Goal: Information Seeking & Learning: Check status

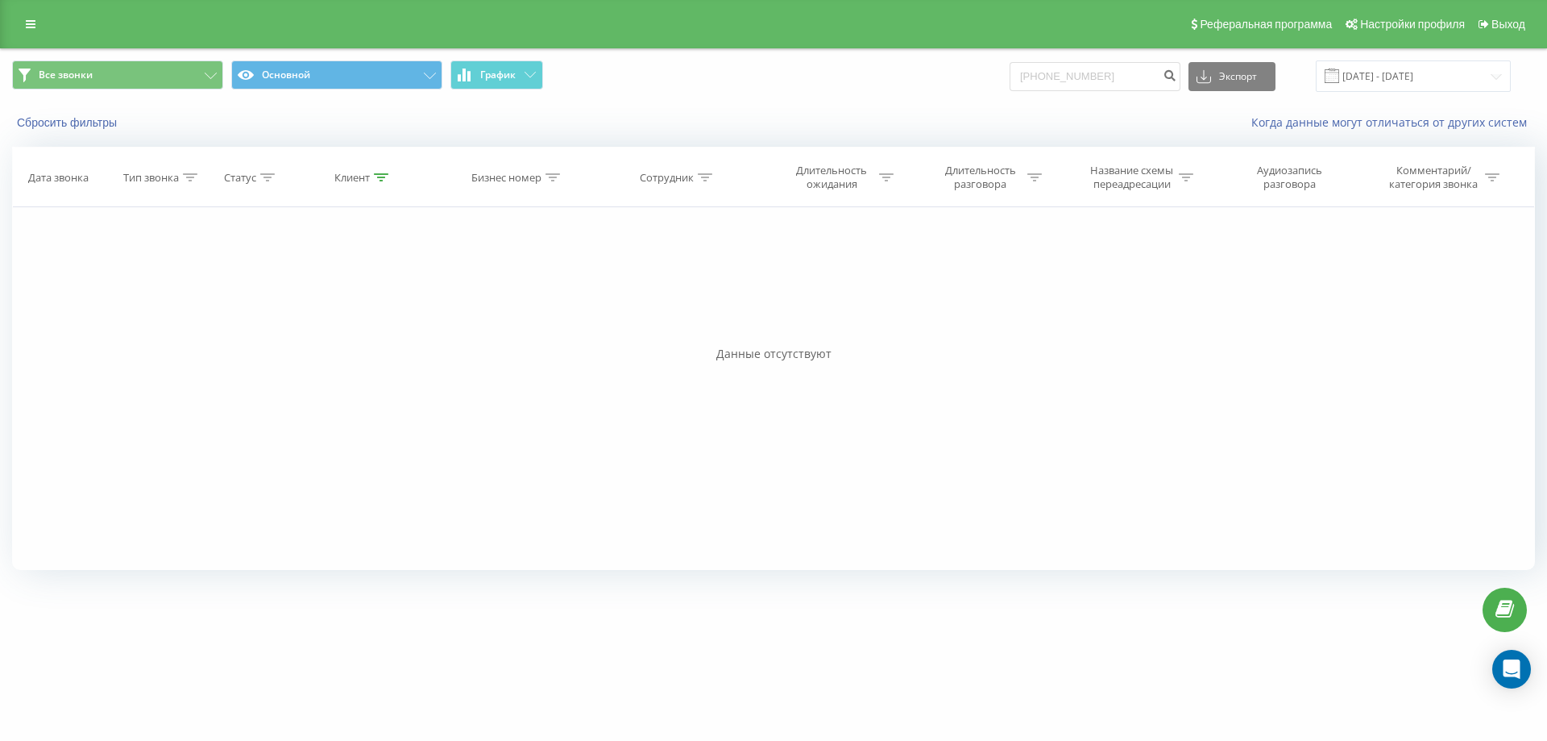
click at [64, 133] on div "Сбросить фильтры Когда данные могут отличаться от других систем" at bounding box center [774, 122] width 1546 height 39
click at [76, 123] on button "Сбросить фильтры" at bounding box center [68, 122] width 113 height 15
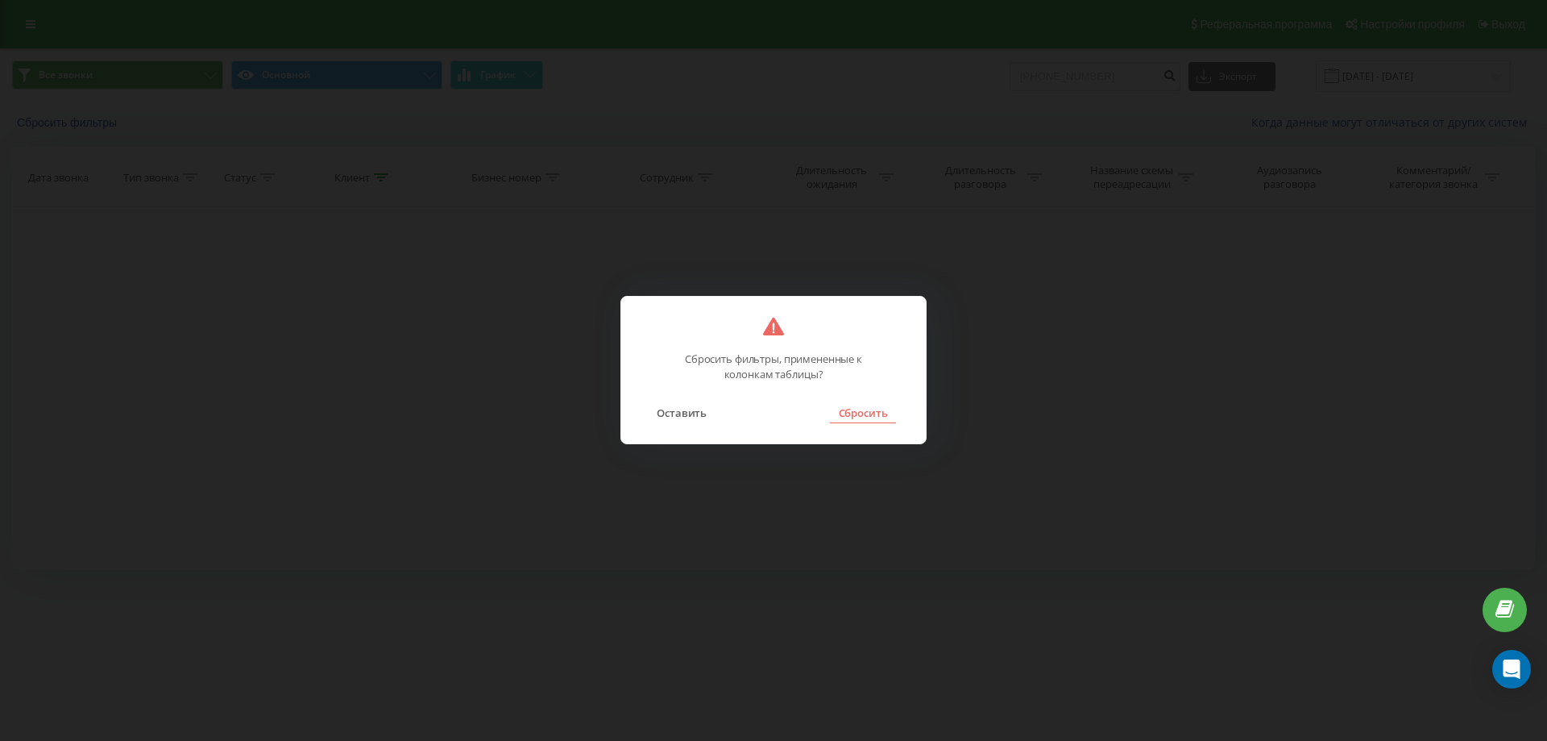
click at [851, 414] on button "Сбросить" at bounding box center [862, 412] width 65 height 21
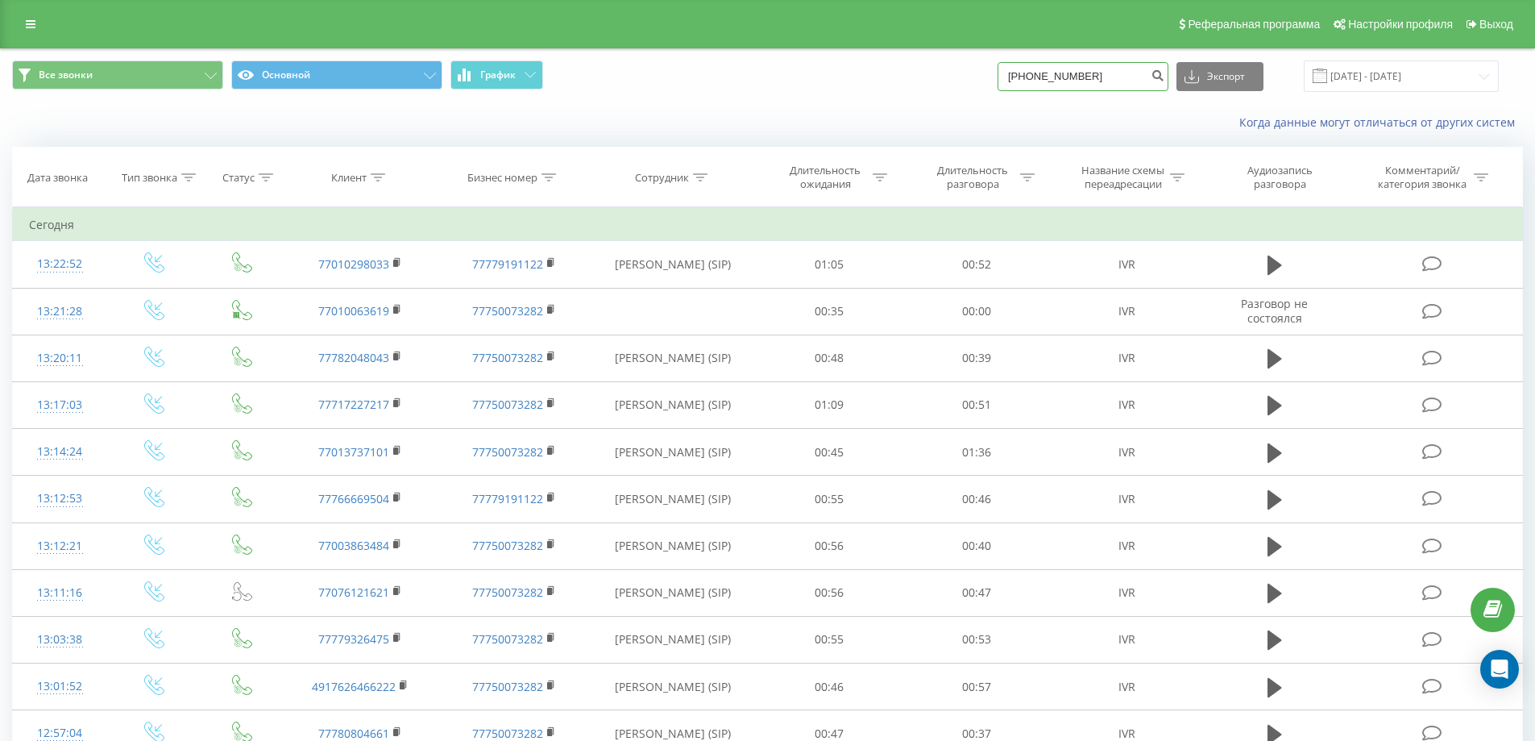
click at [1086, 77] on input "+971581263659" at bounding box center [1083, 76] width 171 height 29
paste input "7701006361"
click at [1086, 77] on input "+77010063619" at bounding box center [1083, 76] width 171 height 29
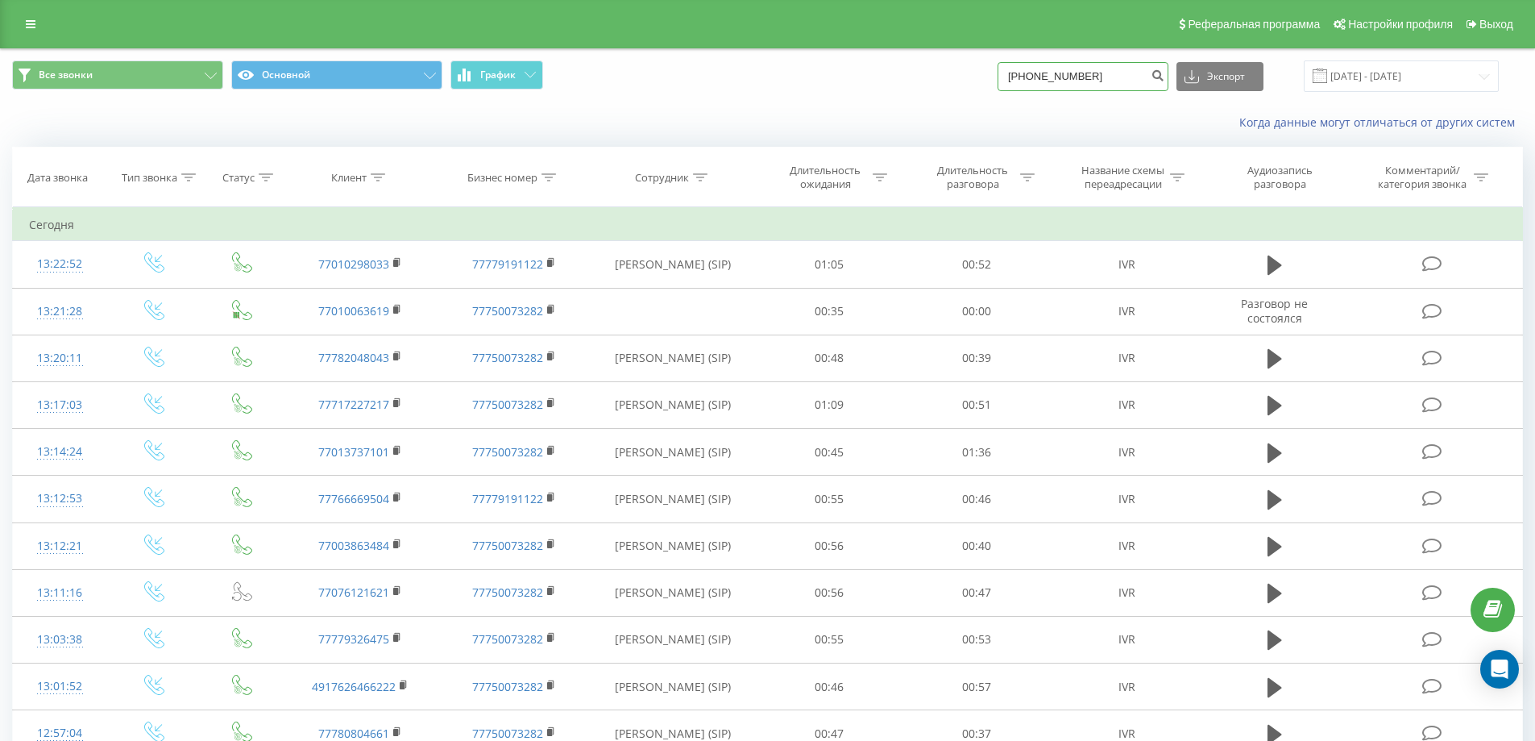
click at [1086, 77] on input "+77010063619" at bounding box center [1083, 76] width 171 height 29
paste input
type input "77010063619"
